Goal: Task Accomplishment & Management: Complete application form

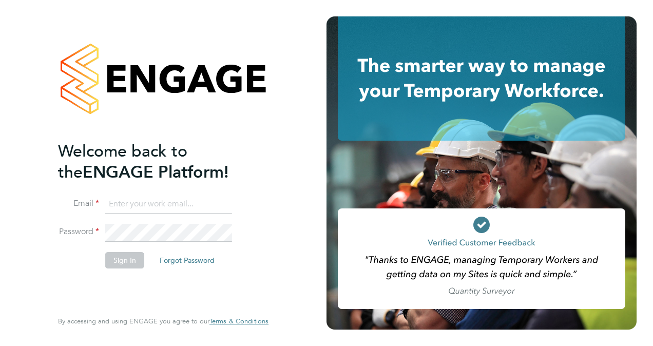
type input "tynesiteservices@gmail.com"
click at [124, 260] on button "Sign In" at bounding box center [124, 260] width 39 height 16
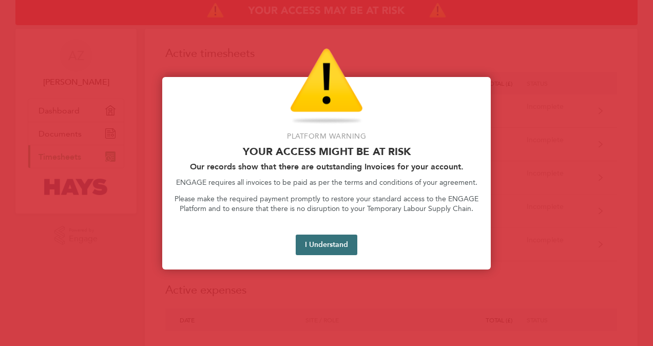
click at [334, 248] on button "I Understand" at bounding box center [327, 245] width 62 height 21
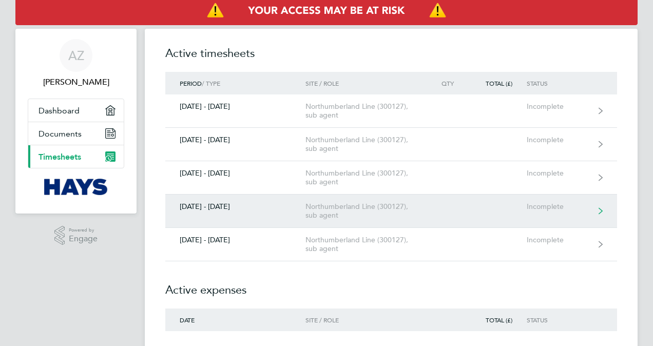
click at [404, 211] on div "Northumberland Line (300127), sub agent" at bounding box center [365, 210] width 118 height 17
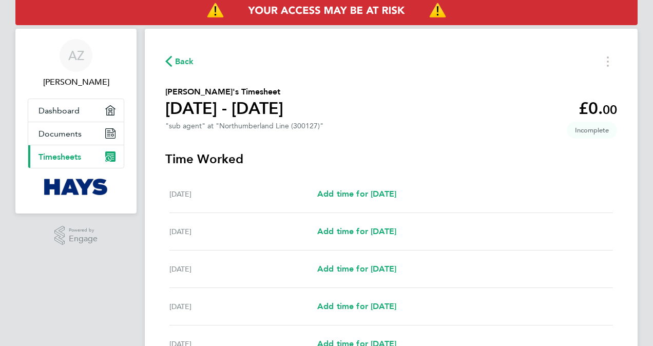
scroll to position [51, 0]
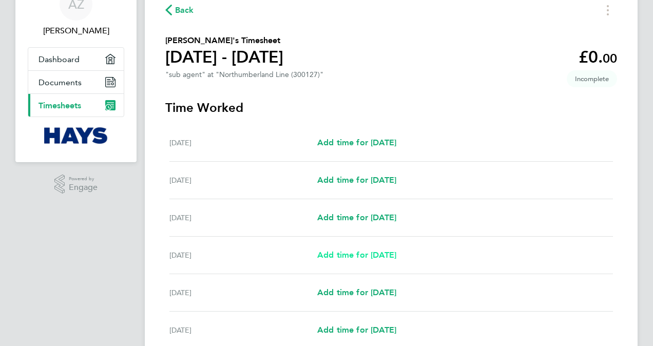
click at [359, 255] on span "Add time for [DATE]" at bounding box center [356, 255] width 79 height 10
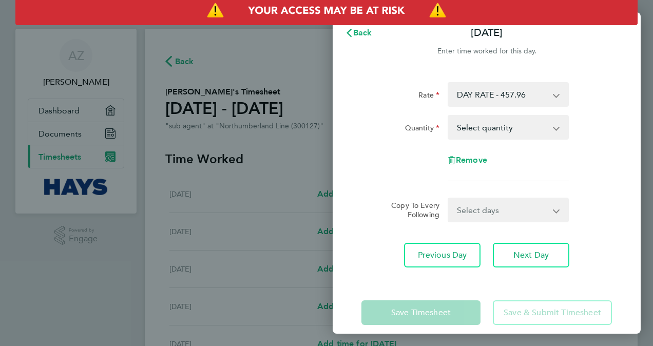
click at [559, 133] on app-icon-cross-button at bounding box center [562, 127] width 12 height 23
click at [552, 125] on select "Select quantity 0.5 1" at bounding box center [502, 127] width 107 height 23
select select "1"
click at [449, 116] on select "Select quantity 0.5 1" at bounding box center [502, 127] width 107 height 23
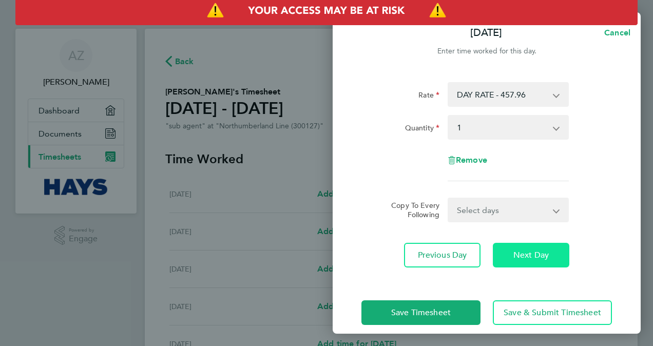
click at [535, 256] on span "Next Day" at bounding box center [531, 255] width 35 height 10
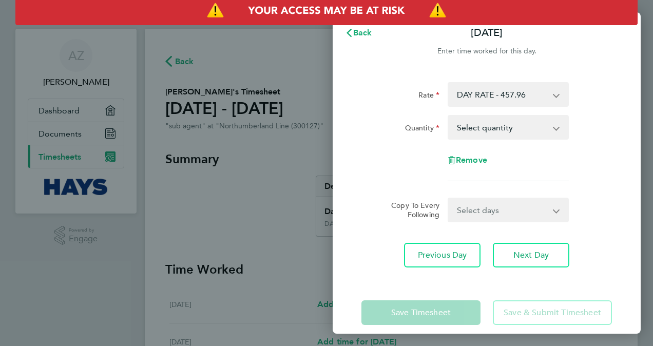
click at [556, 129] on app-icon-cross-button at bounding box center [562, 127] width 12 height 23
click at [556, 127] on app-icon-cross-button at bounding box center [562, 127] width 12 height 23
click at [553, 126] on select "Select quantity 0.5 1" at bounding box center [502, 127] width 107 height 23
select select "1"
click at [449, 116] on select "Select quantity 0.5 1" at bounding box center [502, 127] width 107 height 23
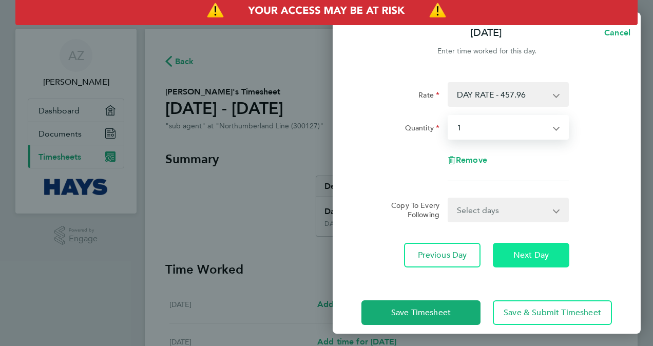
click at [541, 253] on span "Next Day" at bounding box center [531, 255] width 35 height 10
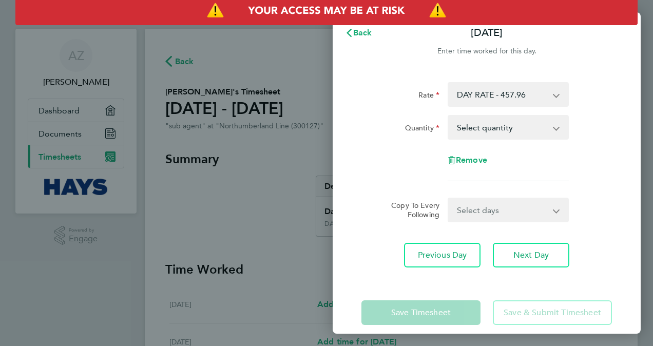
click at [554, 127] on select "Select quantity 0.5 1" at bounding box center [502, 127] width 107 height 23
select select "1"
click at [449, 116] on select "Select quantity 0.5 1" at bounding box center [502, 127] width 107 height 23
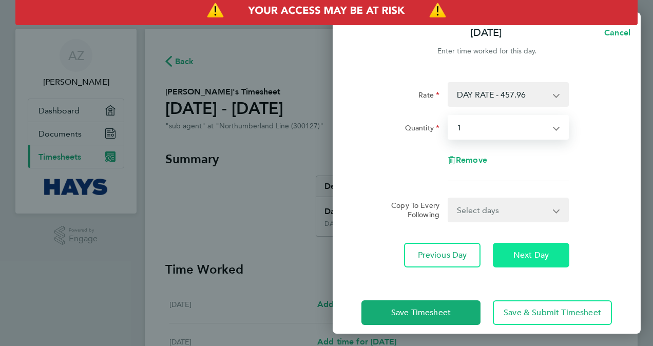
click at [535, 255] on span "Next Day" at bounding box center [531, 255] width 35 height 10
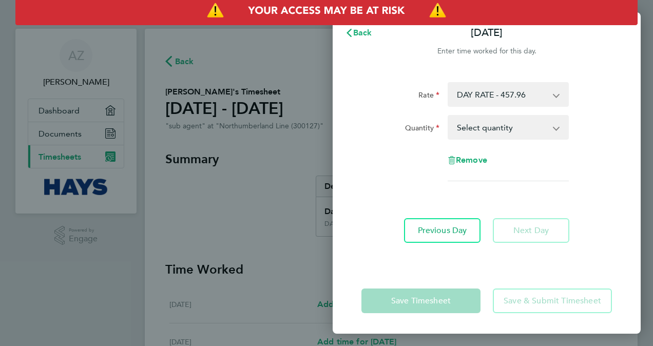
click at [555, 128] on select "Select quantity 0.5 1" at bounding box center [502, 127] width 107 height 23
select select "1"
click at [449, 116] on select "Select quantity 0.5 1" at bounding box center [502, 127] width 107 height 23
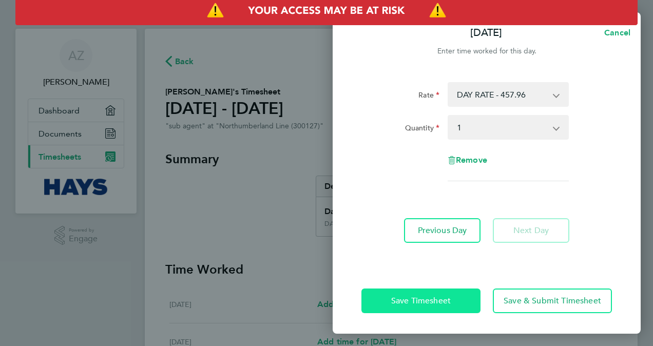
click at [452, 298] on button "Save Timesheet" at bounding box center [421, 301] width 119 height 25
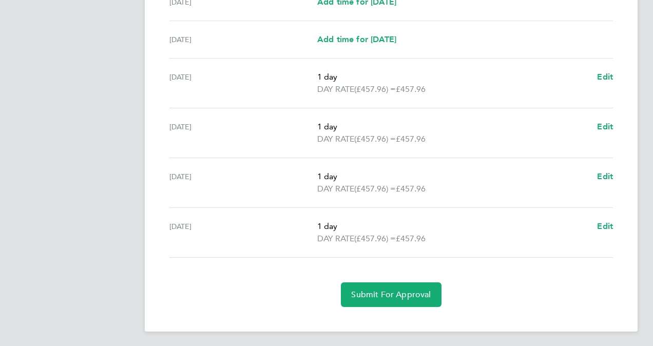
scroll to position [341, 0]
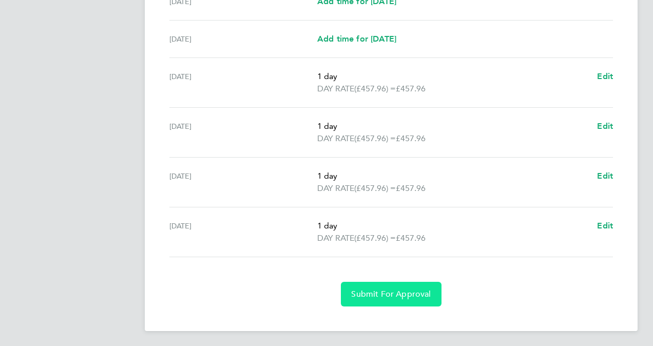
click at [406, 294] on span "Submit For Approval" at bounding box center [391, 294] width 80 height 10
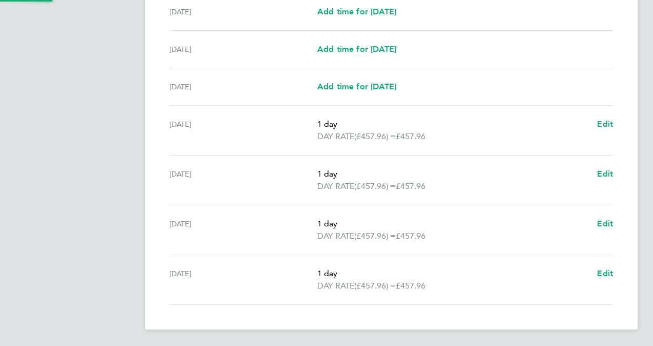
scroll to position [291, 0]
